Goal: Information Seeking & Learning: Understand process/instructions

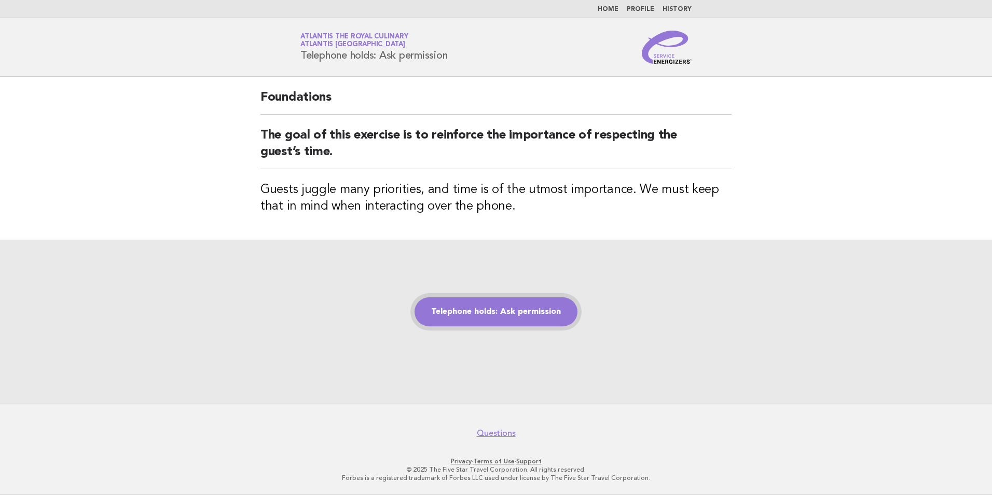
click at [519, 309] on link "Telephone holds: Ask permission" at bounding box center [495, 311] width 163 height 29
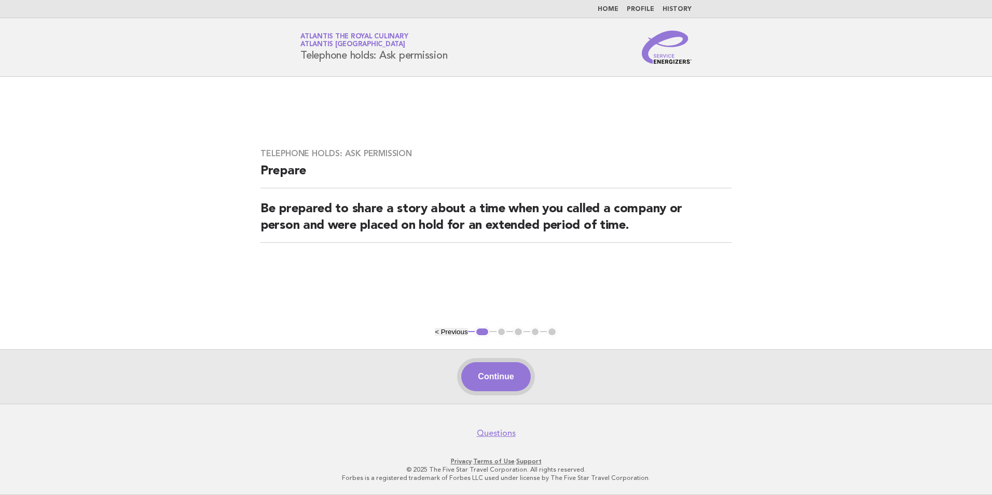
click at [501, 373] on button "Continue" at bounding box center [495, 376] width 69 height 29
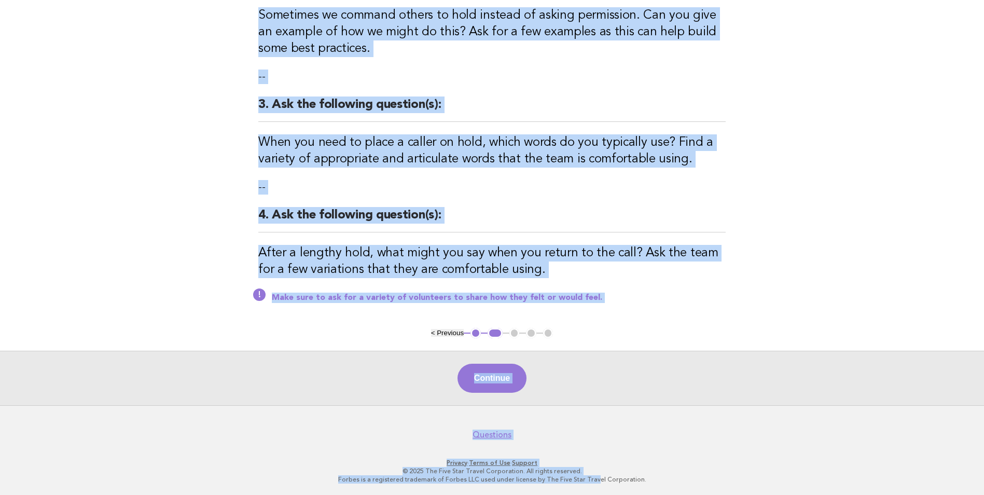
scroll to position [300, 0]
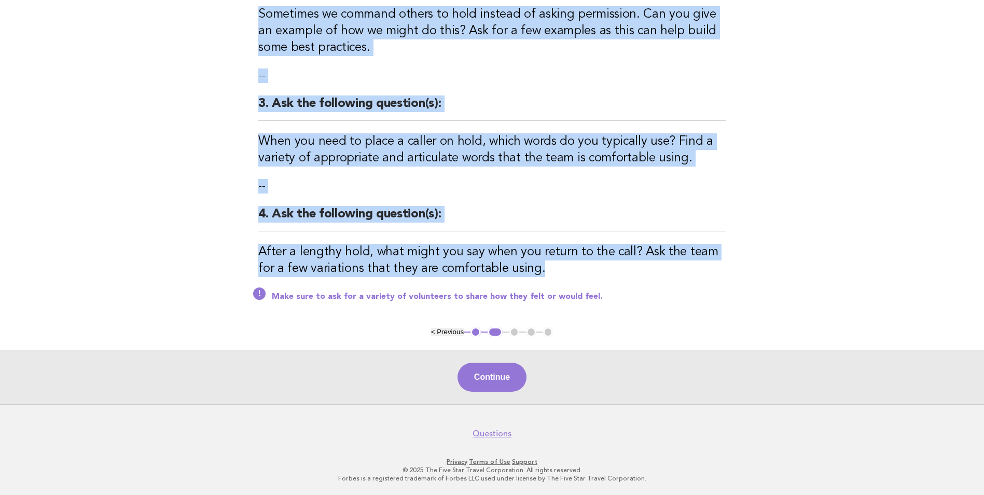
drag, startPoint x: 258, startPoint y: 109, endPoint x: 584, endPoint y: 265, distance: 360.9
click at [584, 265] on div "Telephone holds: Ask permission Activity 1. Ask the following question(s): Did …" at bounding box center [492, 51] width 492 height 550
copy div "1. Ask the following question(s): Did someone ask for permission to place you o…"
click at [498, 374] on button "Continue" at bounding box center [491, 377] width 69 height 29
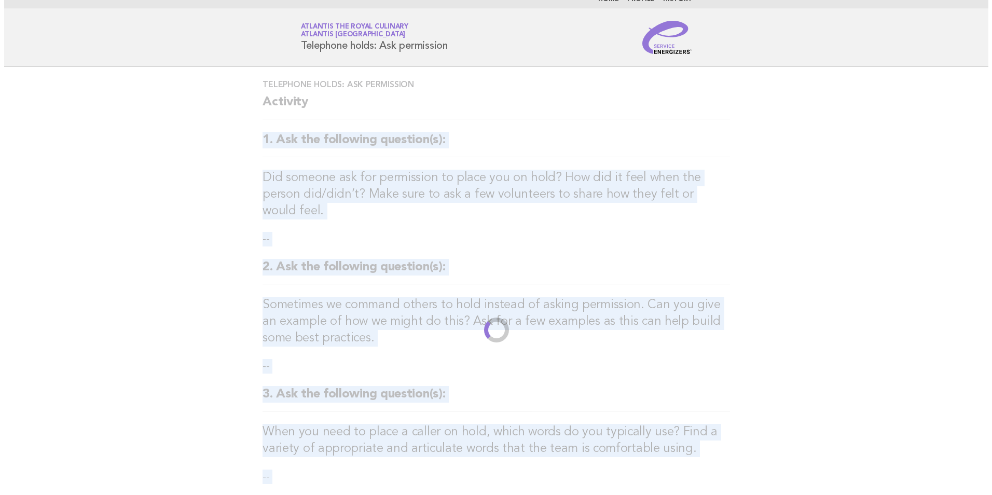
scroll to position [0, 0]
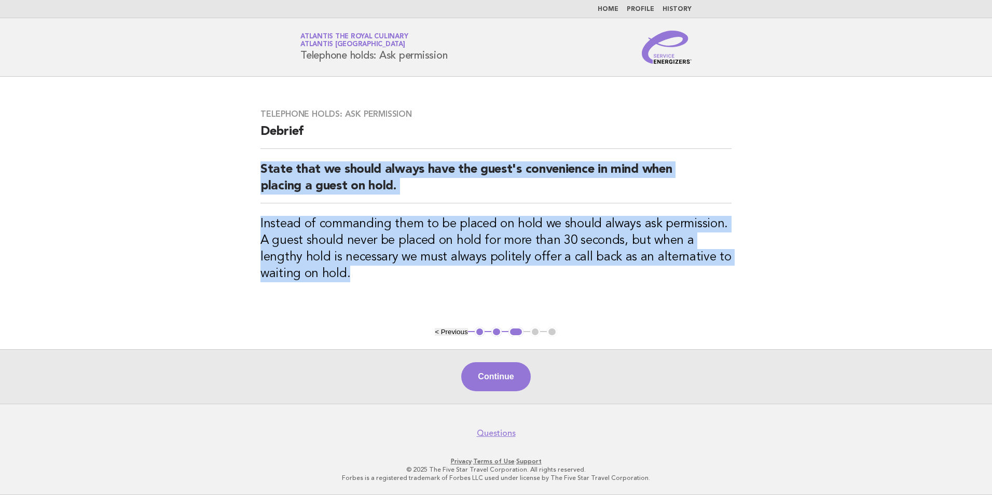
drag, startPoint x: 261, startPoint y: 171, endPoint x: 735, endPoint y: 274, distance: 485.2
click at [735, 274] on div "Telephone holds: Ask permission Debrief State that we should always have the gu…" at bounding box center [496, 201] width 496 height 211
copy div "State that we should always have the guest's convenience in mind when placing a…"
click at [500, 380] on button "Continue" at bounding box center [495, 376] width 69 height 29
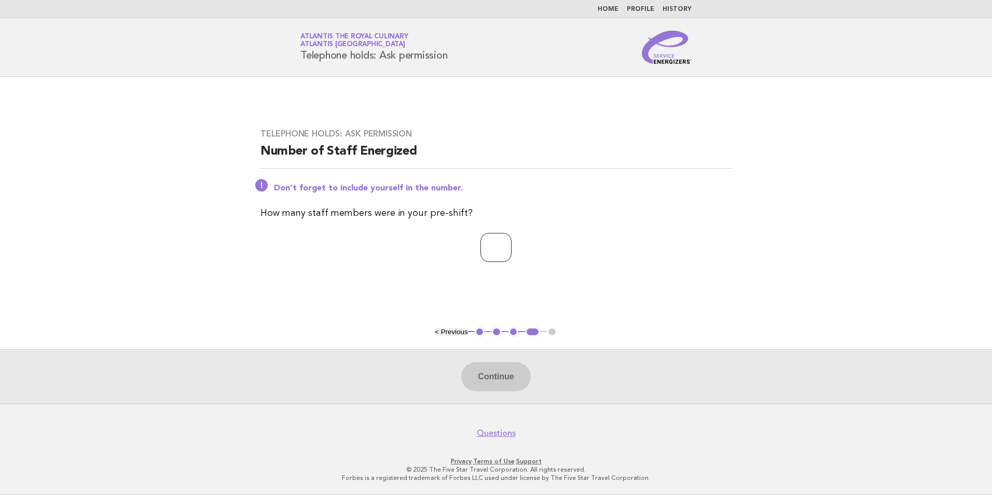
click at [490, 253] on input "number" at bounding box center [495, 247] width 31 height 29
type input "**"
click at [504, 374] on button "Continue" at bounding box center [495, 376] width 69 height 29
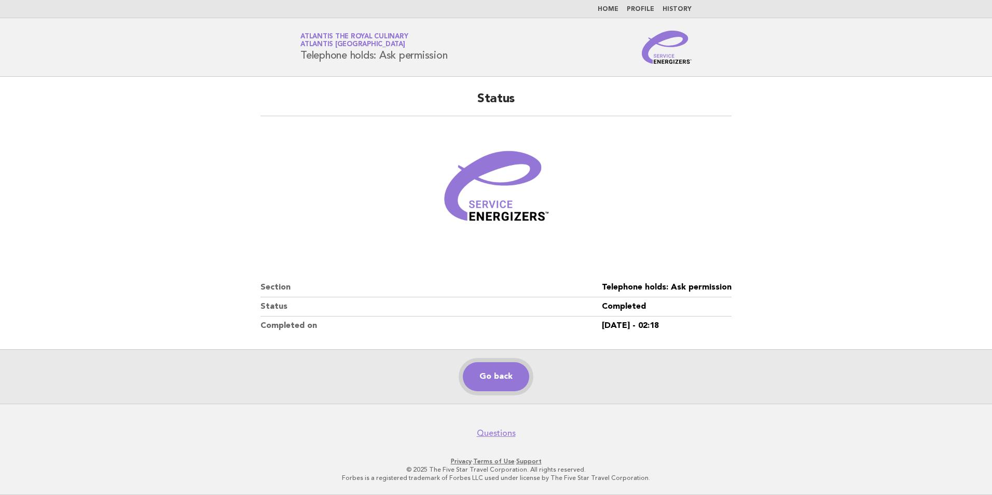
click at [504, 374] on link "Go back" at bounding box center [496, 376] width 66 height 29
